Goal: Find specific page/section

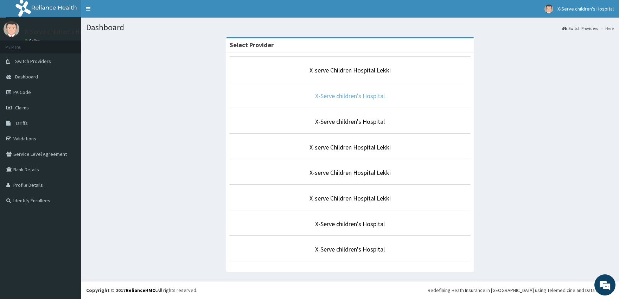
click at [367, 96] on link "X-Serve children's Hospital" at bounding box center [350, 96] width 70 height 8
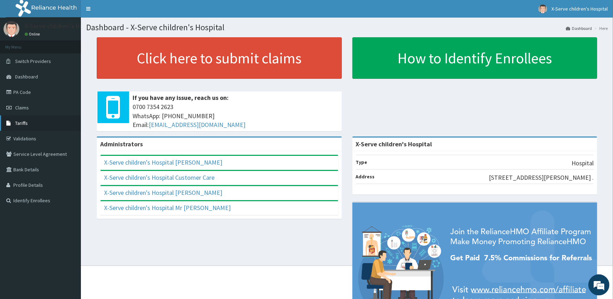
click at [20, 122] on span "Tariffs" at bounding box center [21, 123] width 13 height 6
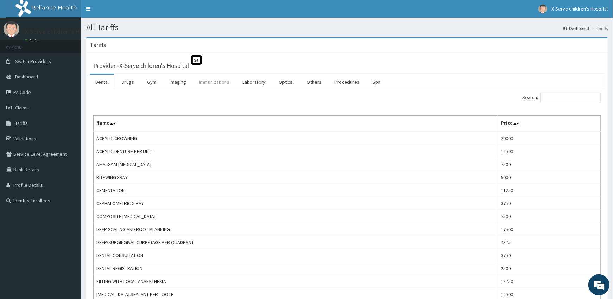
click at [214, 82] on link "Immunizations" at bounding box center [213, 82] width 41 height 15
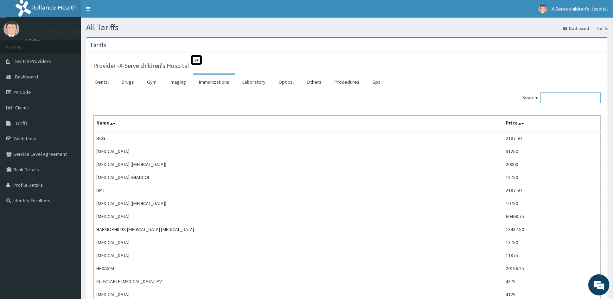
click at [550, 99] on input "Search:" at bounding box center [570, 97] width 60 height 11
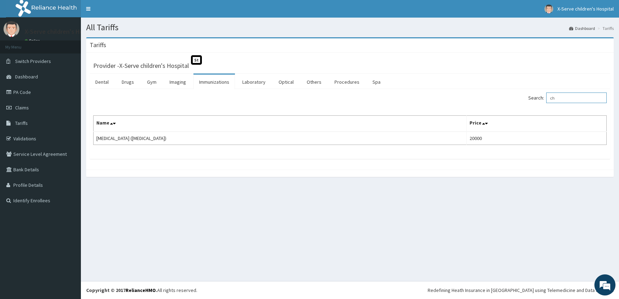
type input "c"
type input "m"
type input "cholera"
